Goal: Check status: Check status

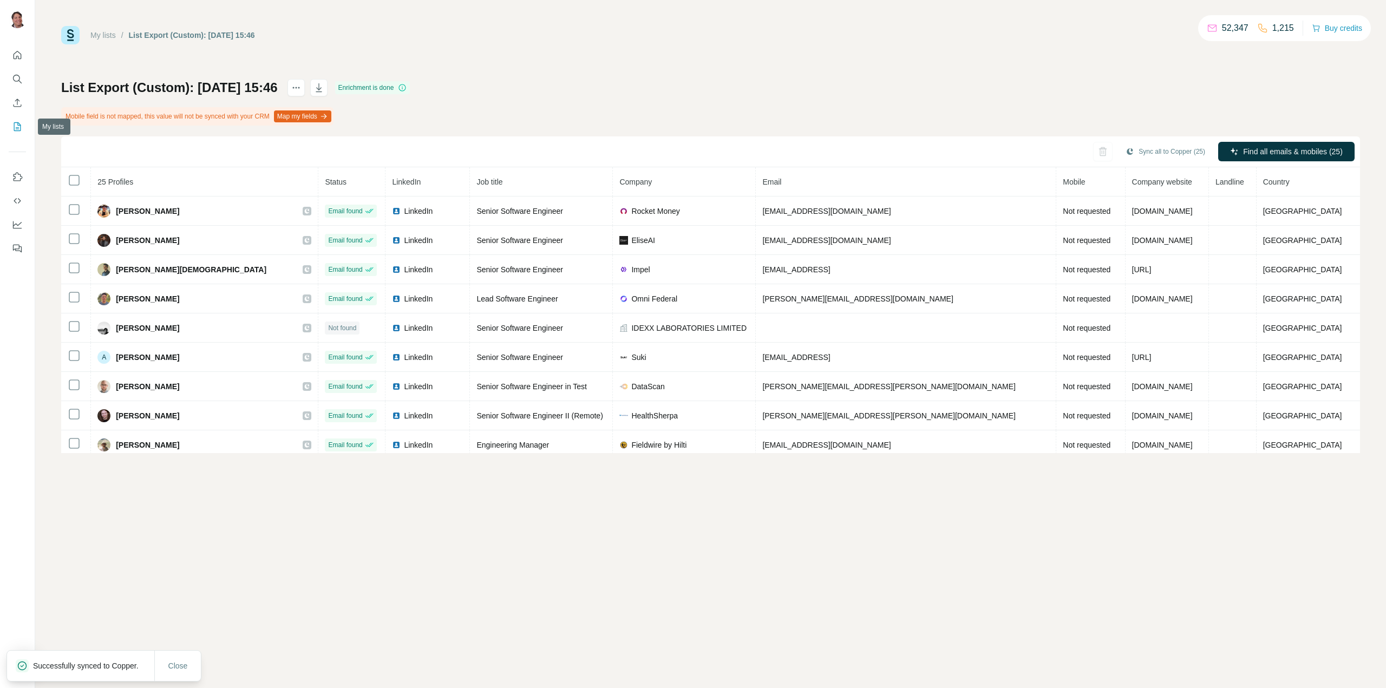
click at [16, 128] on icon "My lists" at bounding box center [17, 126] width 11 height 11
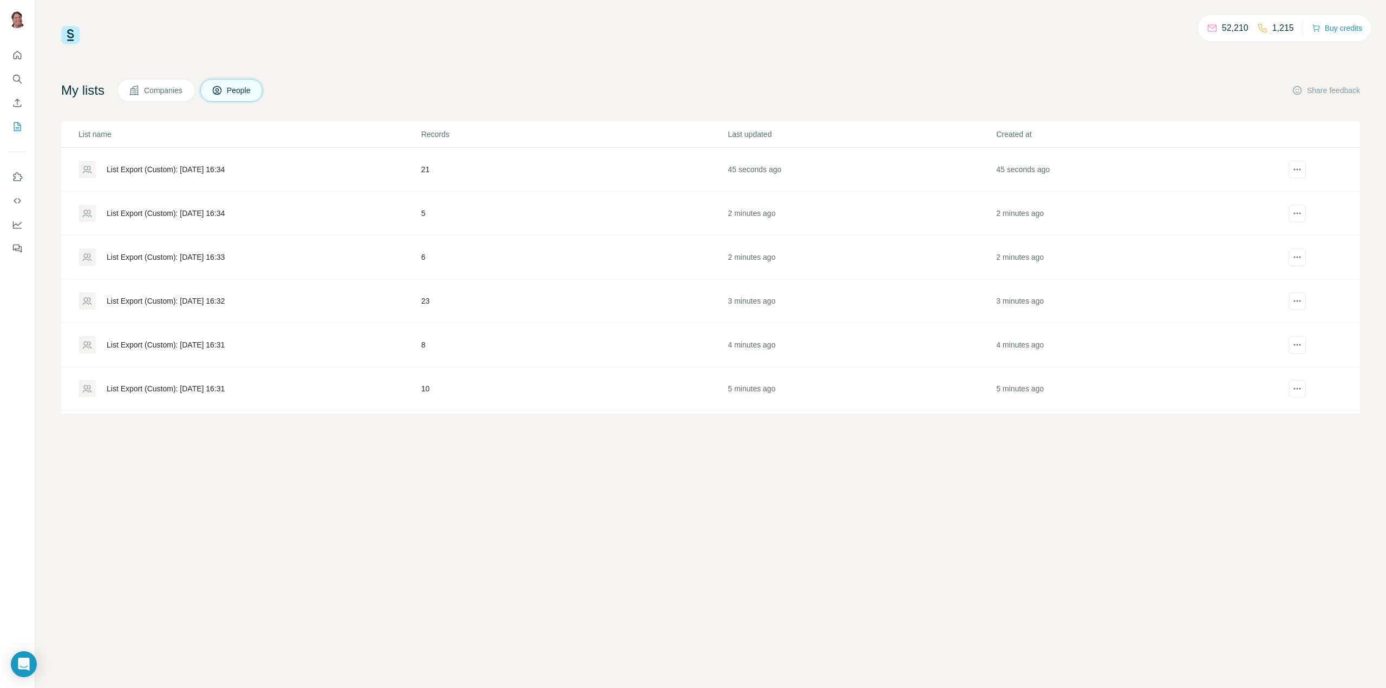
click at [165, 296] on div "List Export (Custom): [DATE] 16:32" at bounding box center [166, 301] width 118 height 11
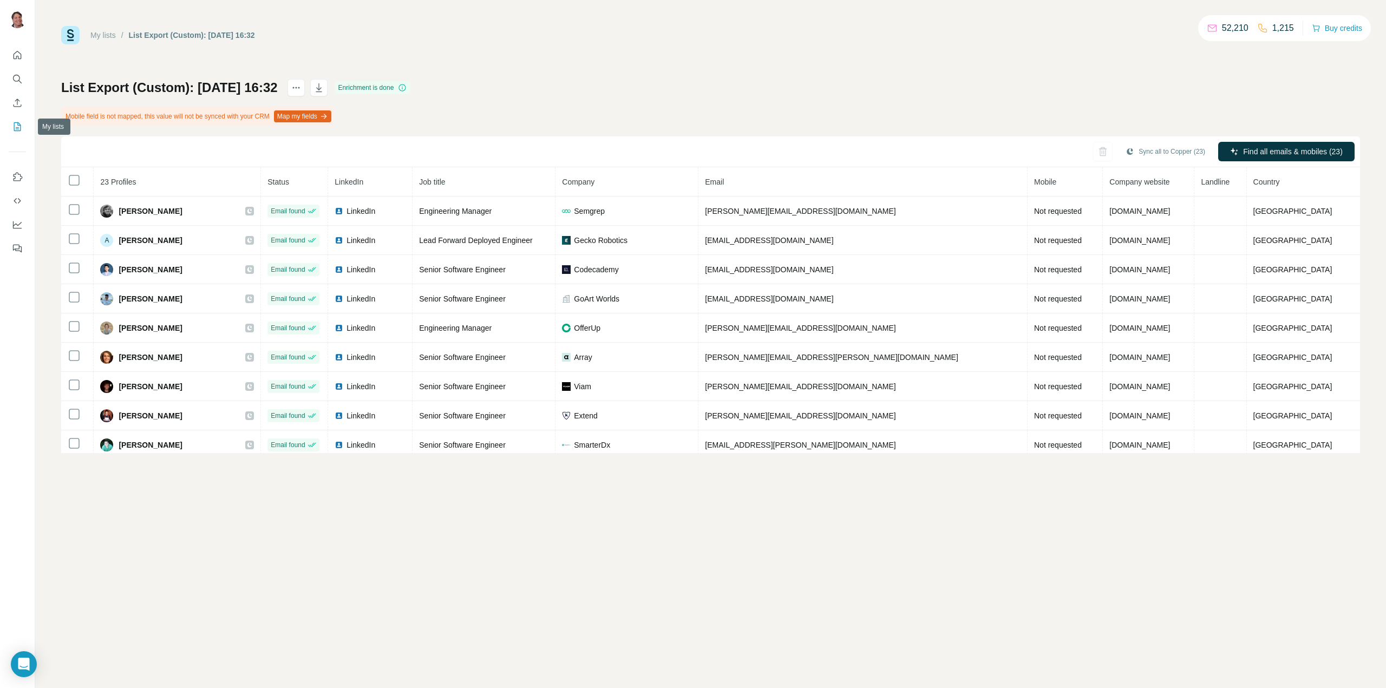
click at [14, 125] on icon "My lists" at bounding box center [17, 126] width 7 height 9
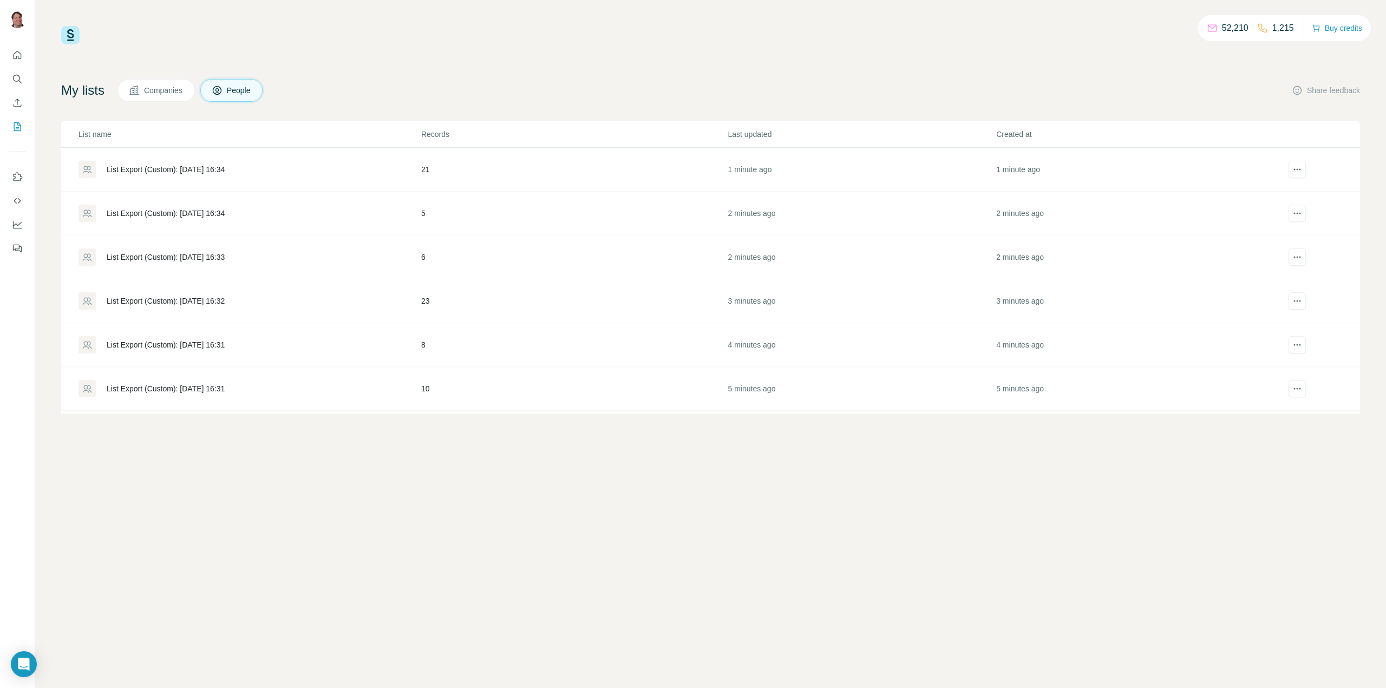
click at [176, 167] on div "List Export (Custom): [DATE] 16:34" at bounding box center [166, 169] width 118 height 11
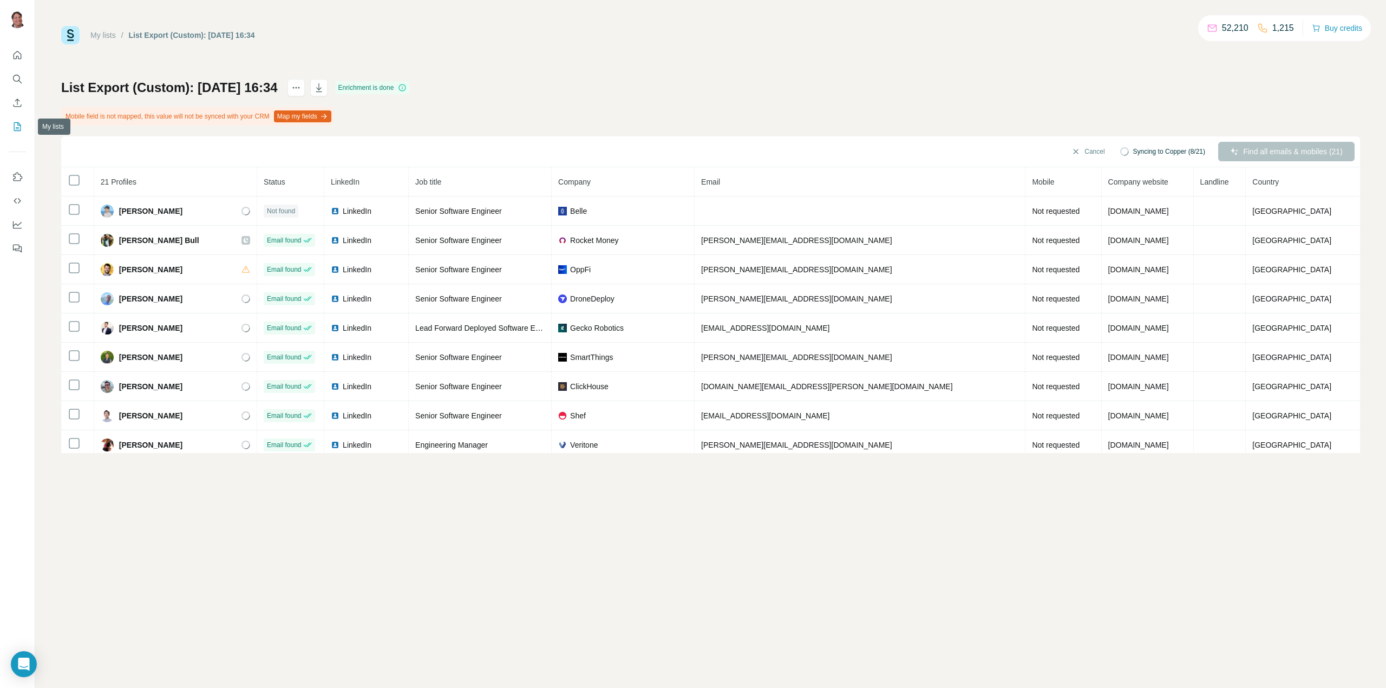
click at [16, 124] on icon "My lists" at bounding box center [17, 126] width 11 height 11
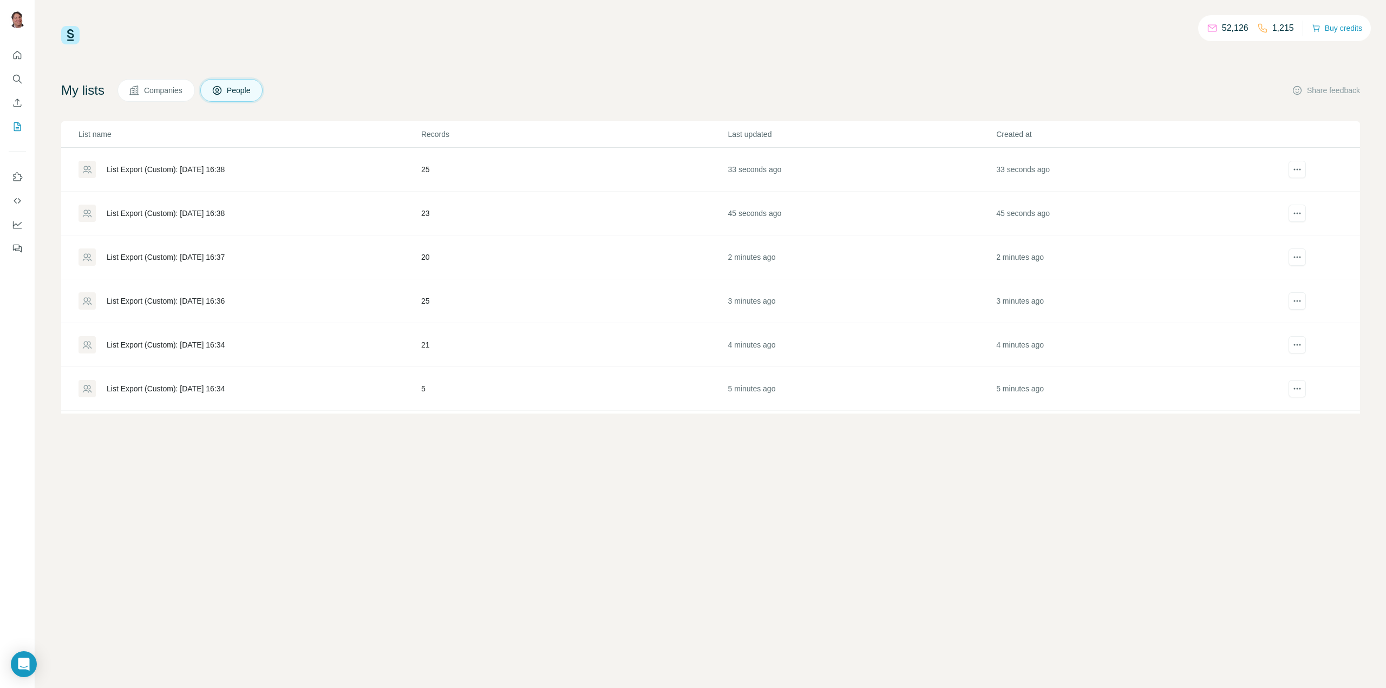
click at [180, 211] on div "List Export (Custom): 01/09/2025 16:38" at bounding box center [166, 213] width 118 height 11
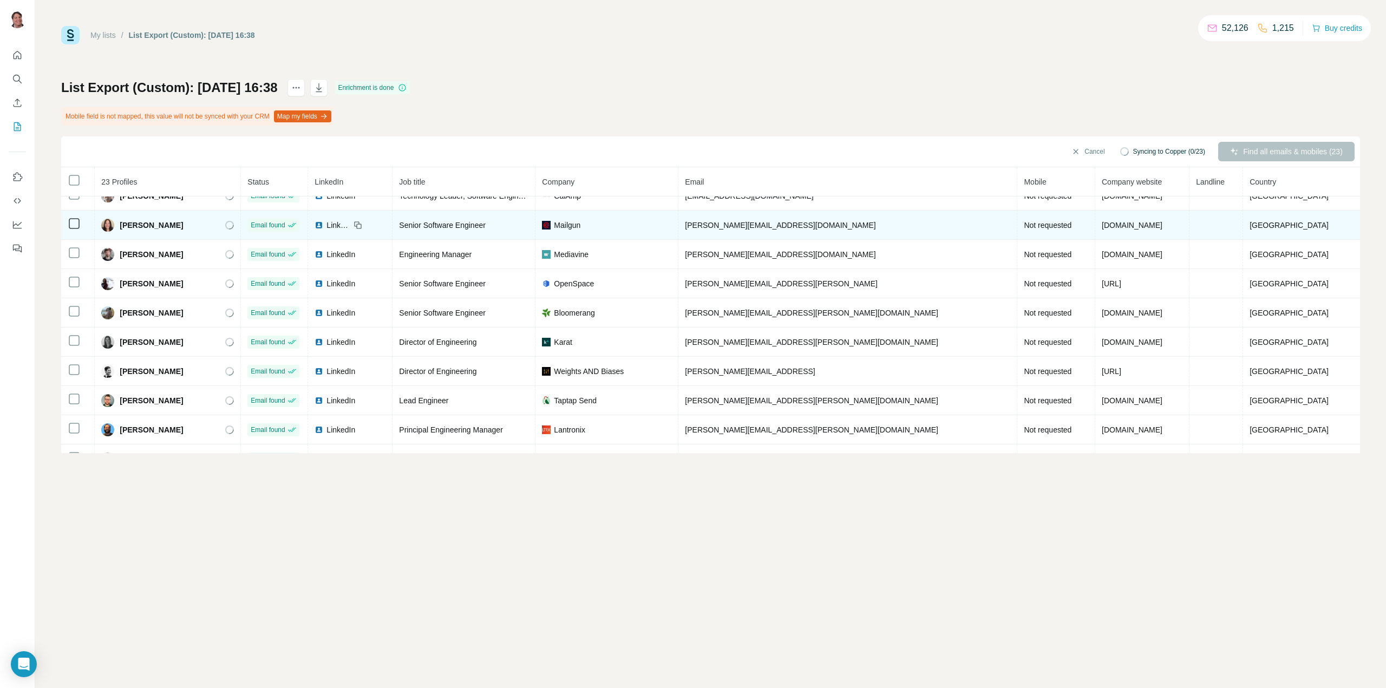
scroll to position [37, 0]
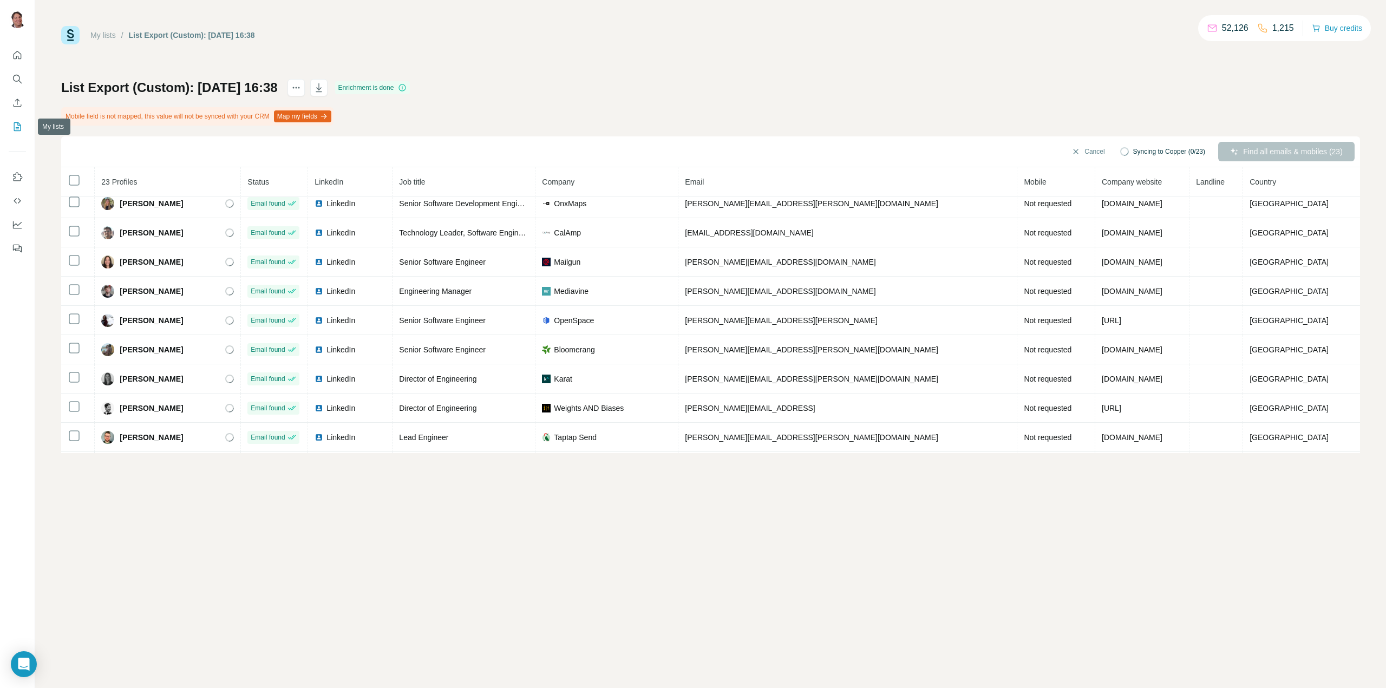
click at [15, 126] on icon "My lists" at bounding box center [17, 126] width 11 height 11
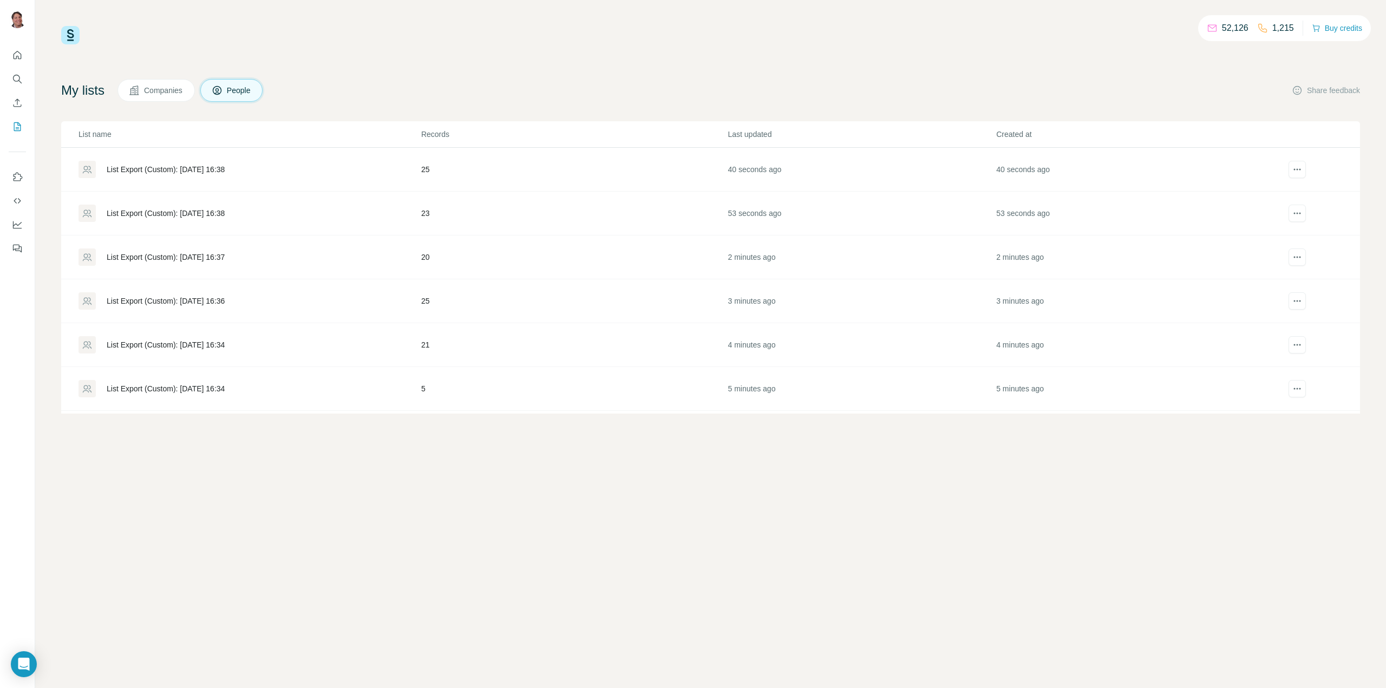
click at [210, 252] on div "List Export (Custom): 01/09/2025 16:37" at bounding box center [166, 257] width 118 height 11
